Goal: Information Seeking & Learning: Understand process/instructions

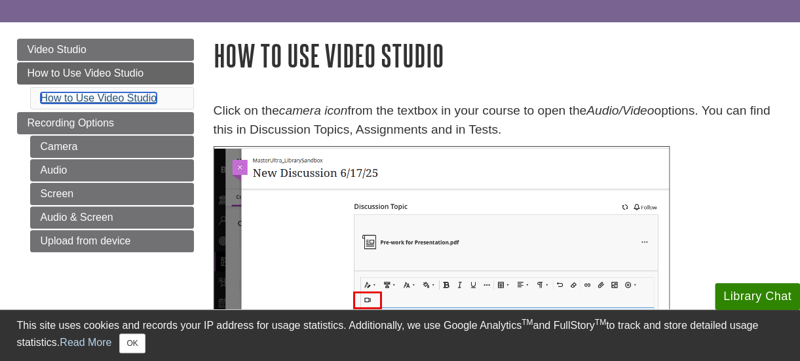
click at [127, 101] on link "How to Use Video Studio" at bounding box center [99, 97] width 117 height 11
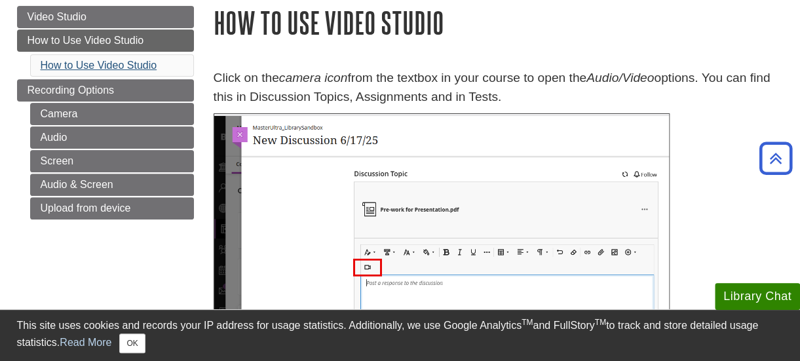
scroll to position [134, 0]
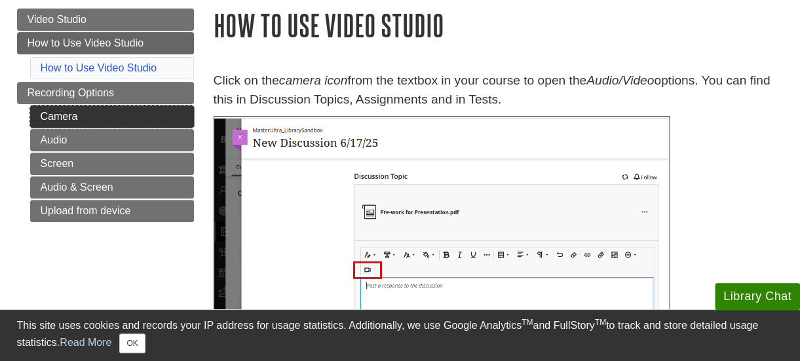
click at [64, 119] on link "Camera" at bounding box center [112, 117] width 164 height 22
